Goal: Information Seeking & Learning: Find specific fact

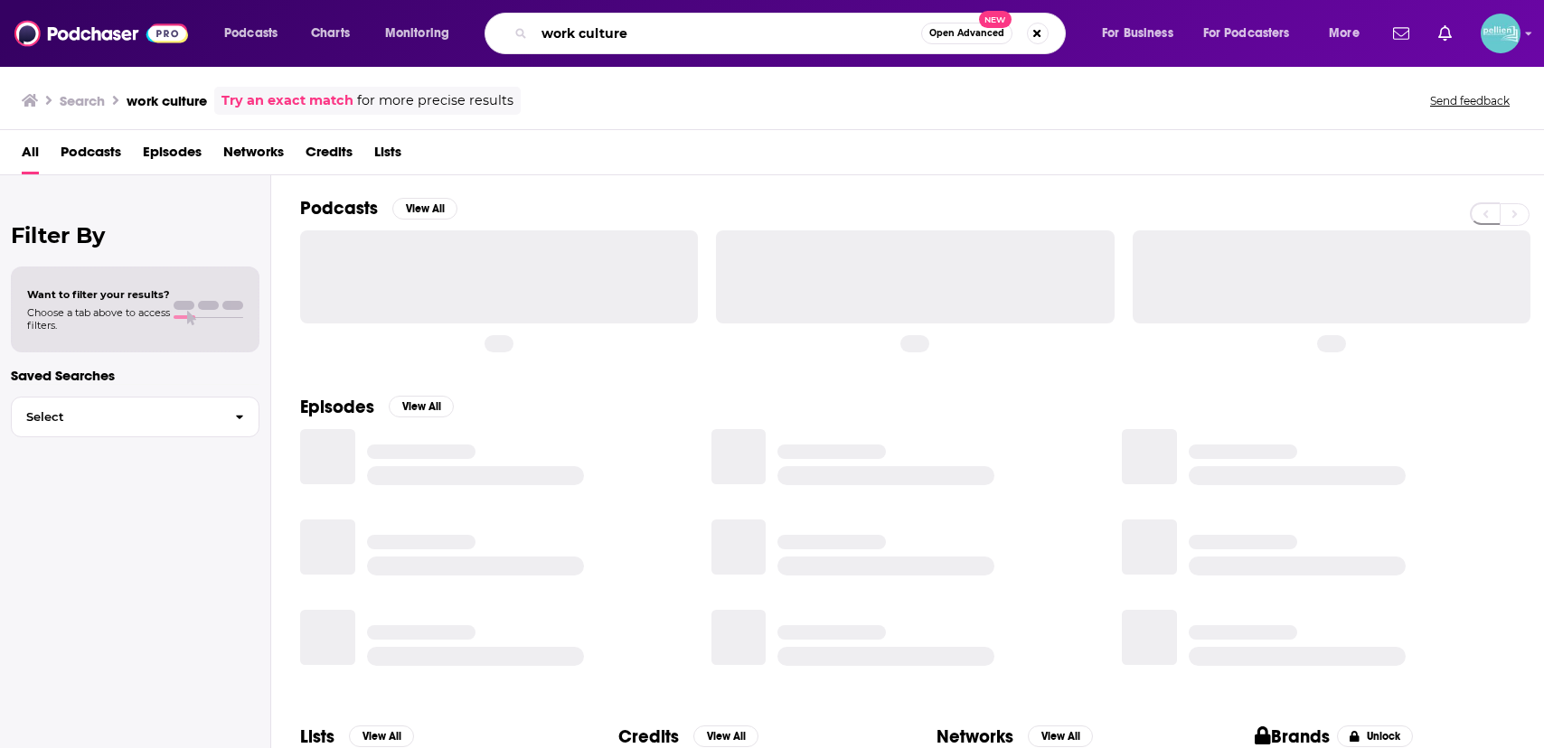
click at [707, 29] on input "work culture" at bounding box center [727, 33] width 387 height 29
type input "p"
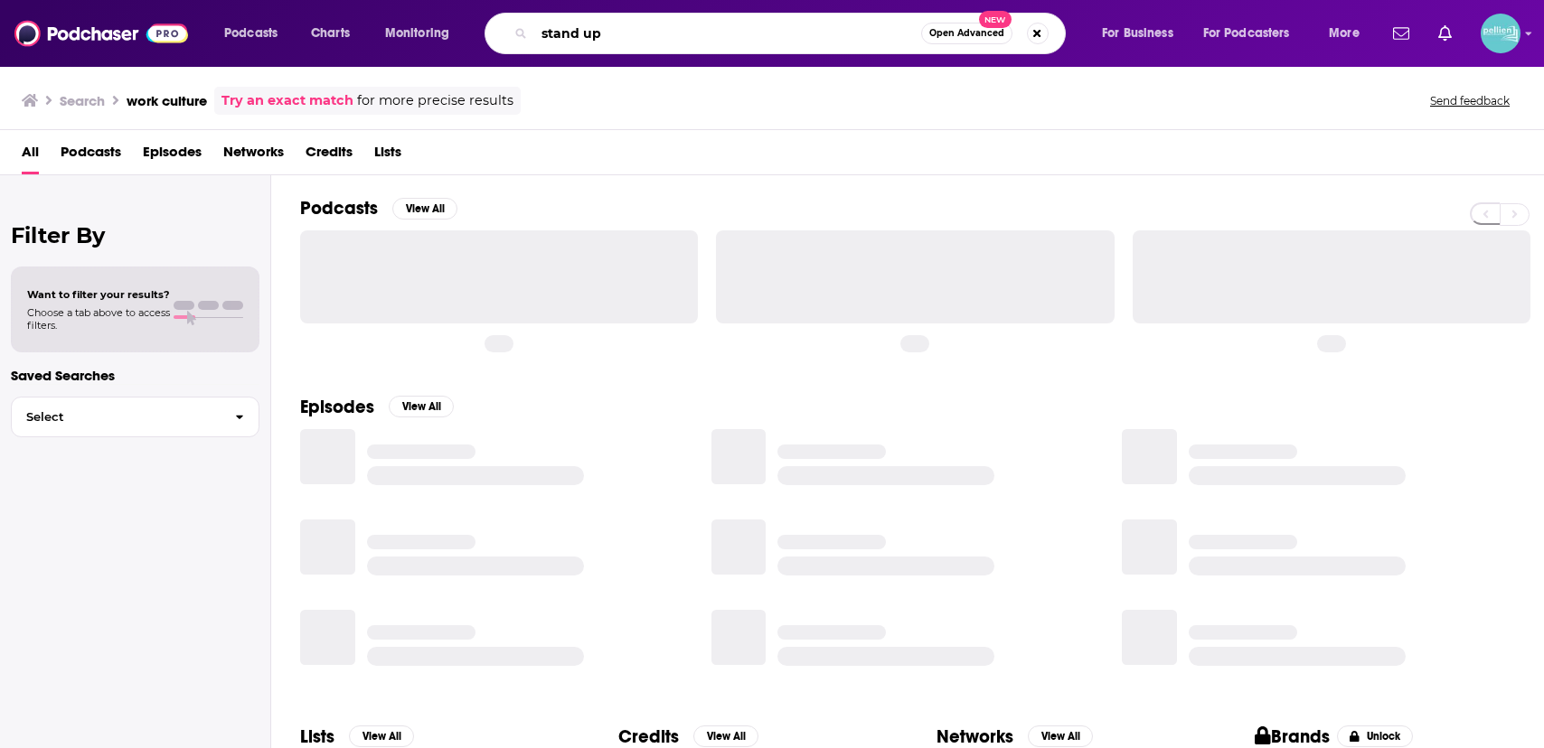
type input "stand up"
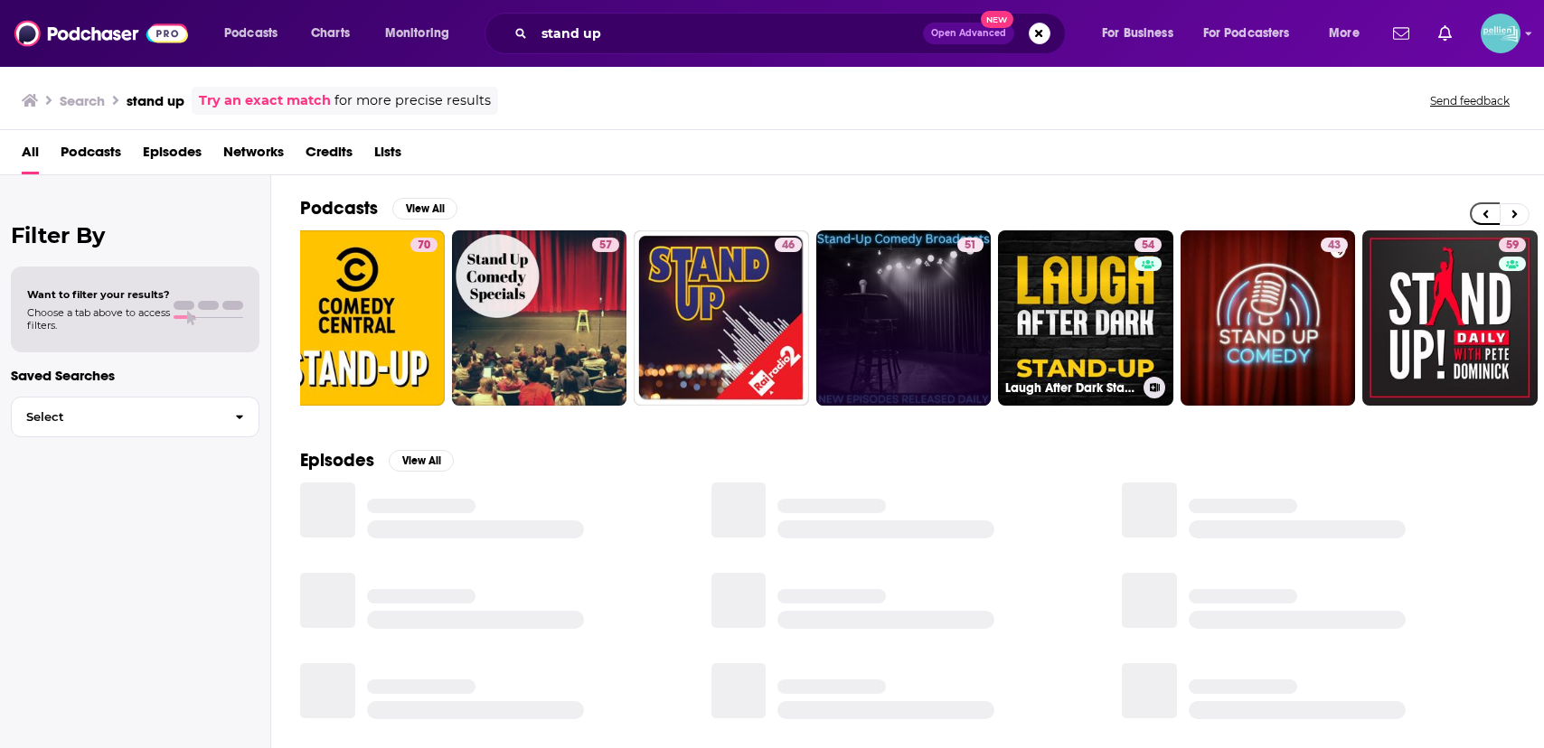
scroll to position [0, 135]
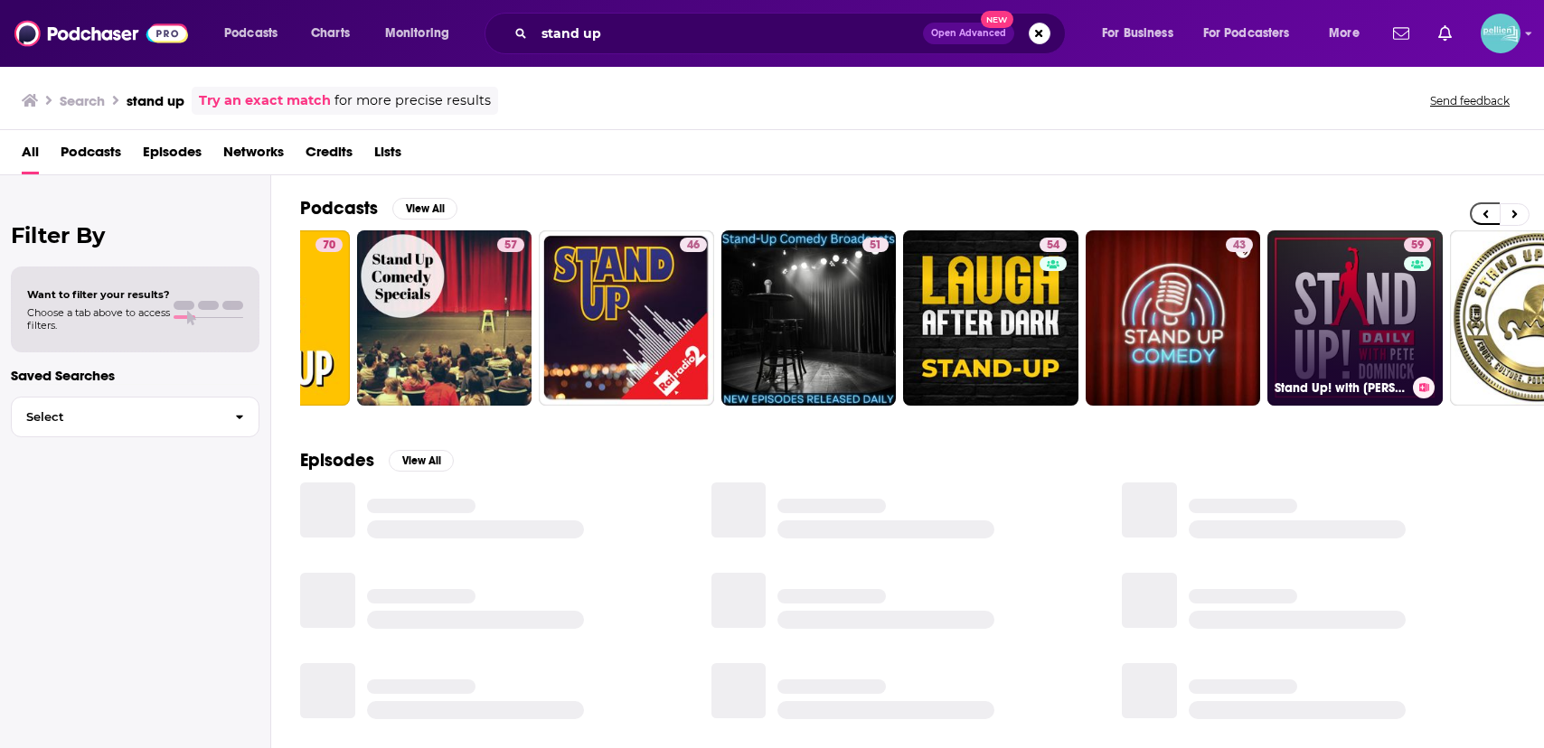
click at [1320, 288] on link "59 Stand Up! with [PERSON_NAME]" at bounding box center [1354, 317] width 175 height 175
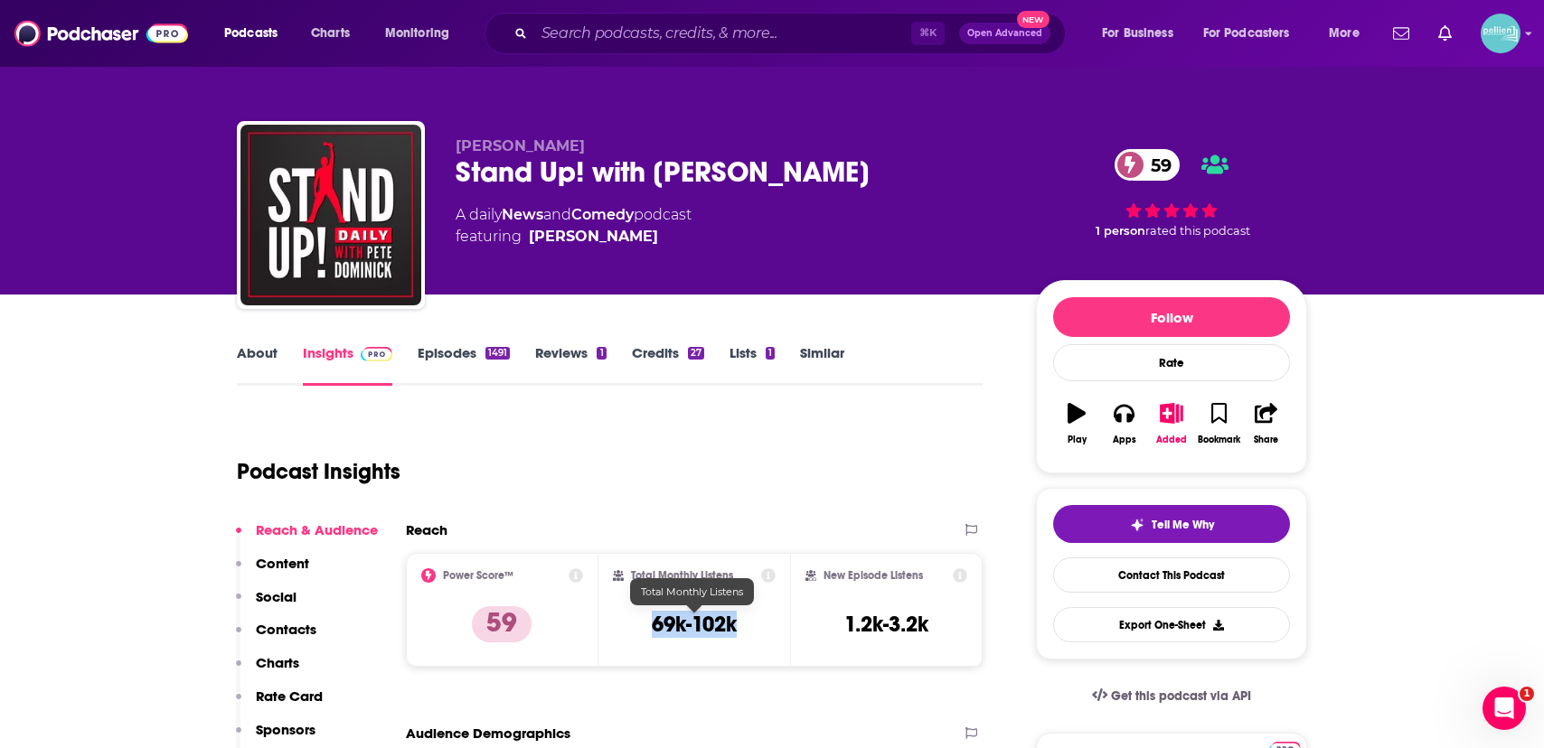
drag, startPoint x: 750, startPoint y: 620, endPoint x: 631, endPoint y: 626, distance: 119.5
click at [631, 626] on div "Total Monthly Listens 69k-102k" at bounding box center [695, 609] width 164 height 83
copy h3 "69k-102k"
